Goal: Understand site structure: Grasp the organization and layout of the website

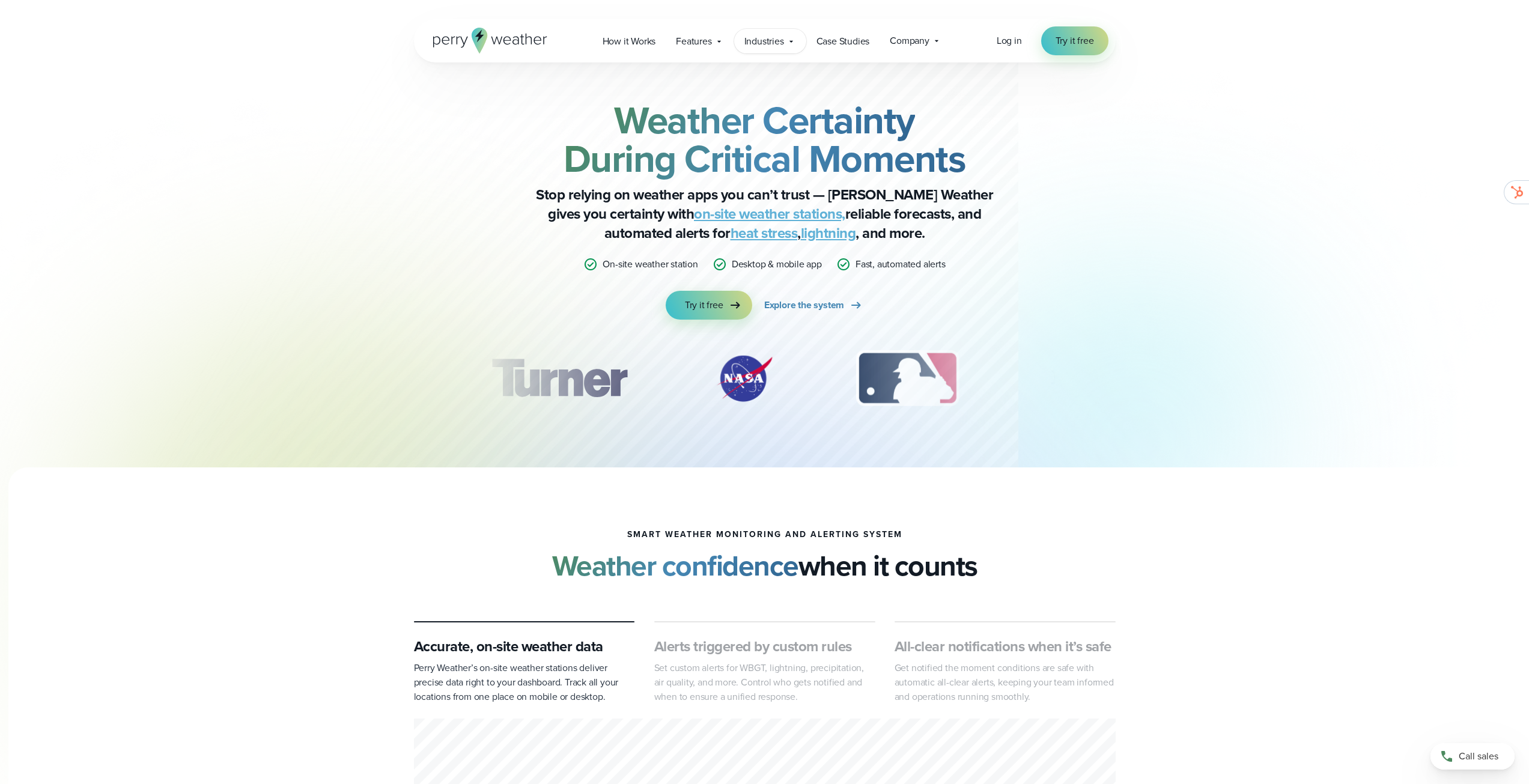
click at [765, 37] on span "Industries" at bounding box center [764, 41] width 40 height 15
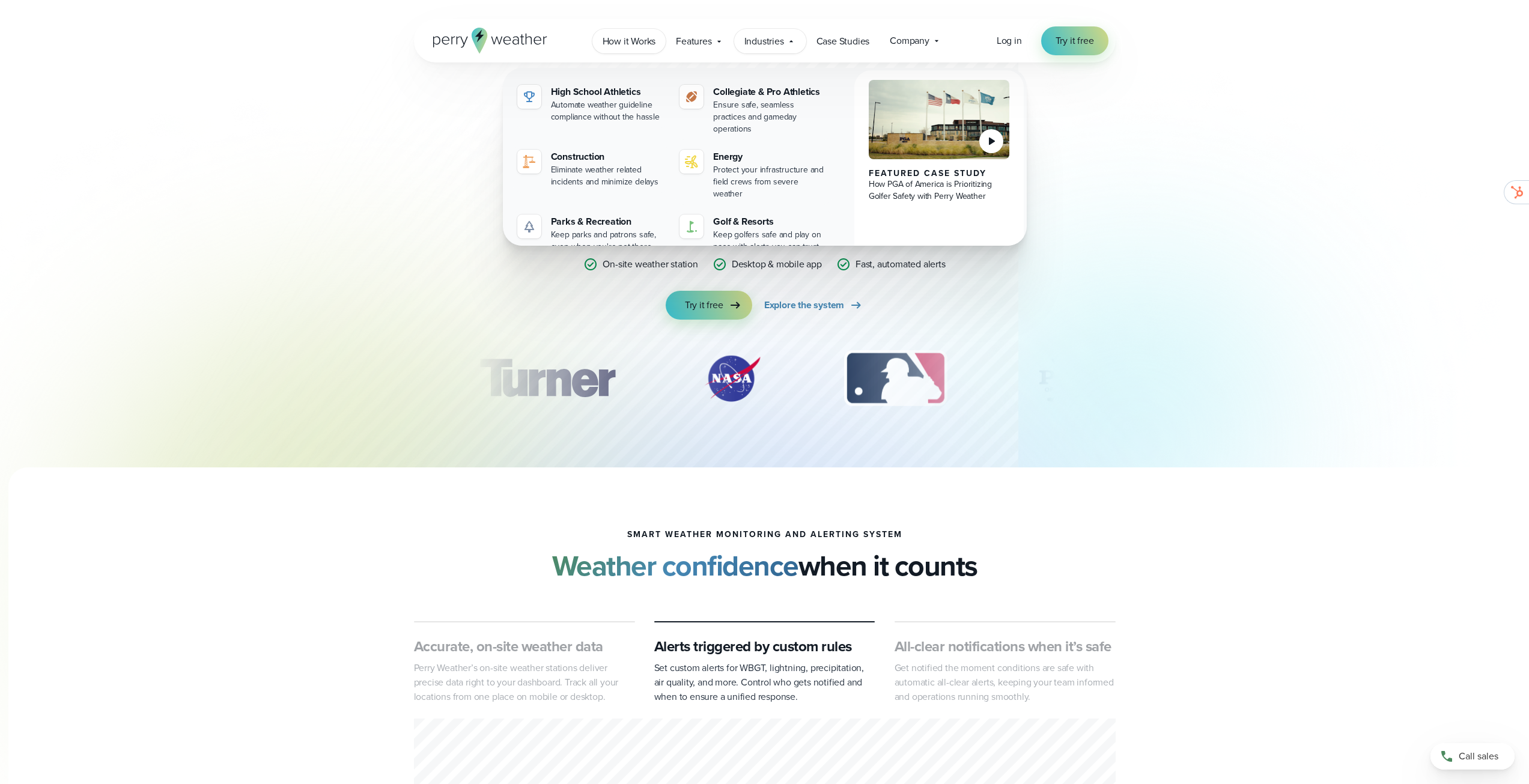
click at [623, 44] on span "How it Works" at bounding box center [629, 41] width 54 height 15
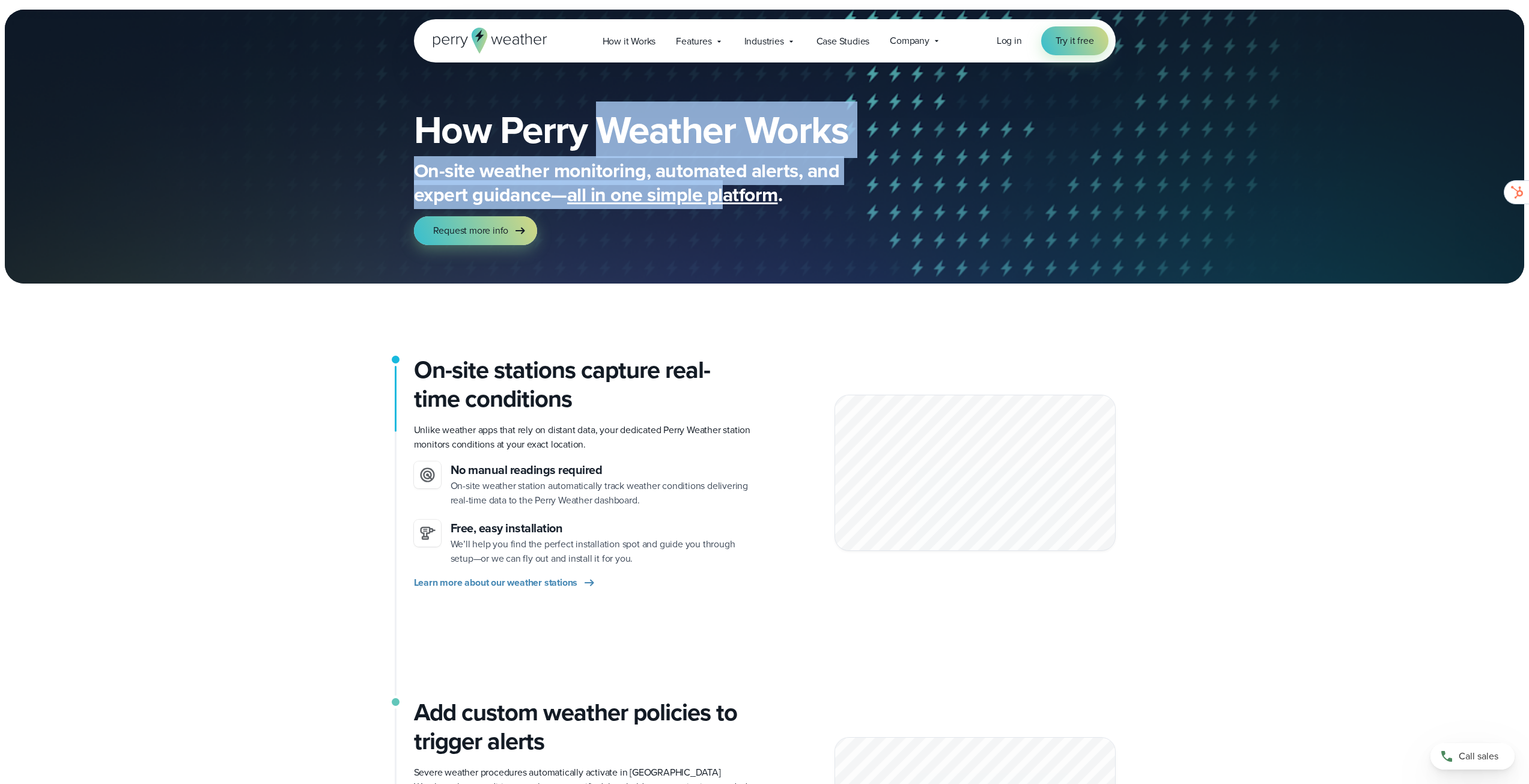
drag, startPoint x: 595, startPoint y: 142, endPoint x: 725, endPoint y: 199, distance: 141.9
click at [725, 199] on div "How Perry Weather Works On-site weather monitoring, automated alerts, and exper…" at bounding box center [675, 177] width 522 height 135
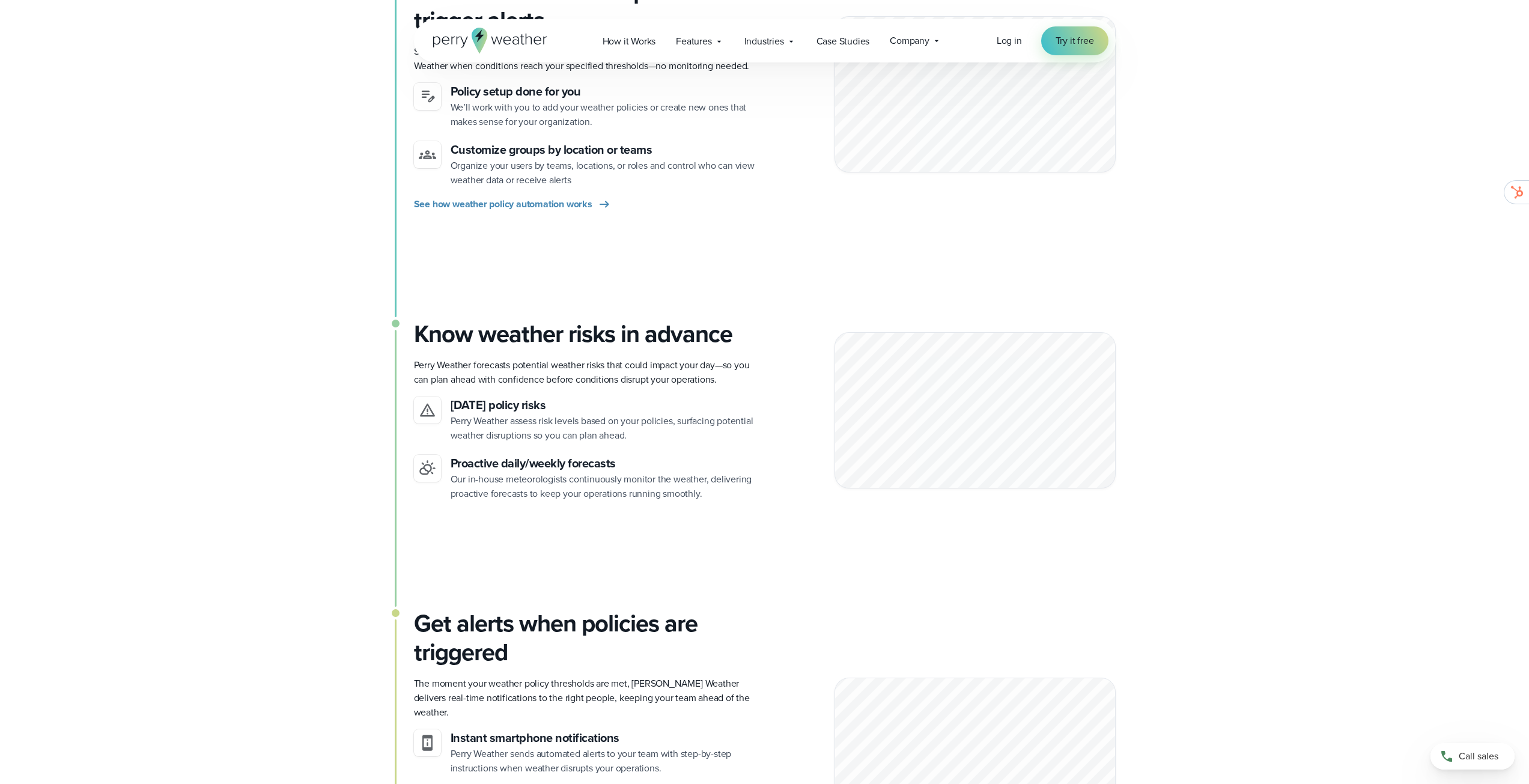
scroll to position [1141, 0]
